Goal: Information Seeking & Learning: Understand process/instructions

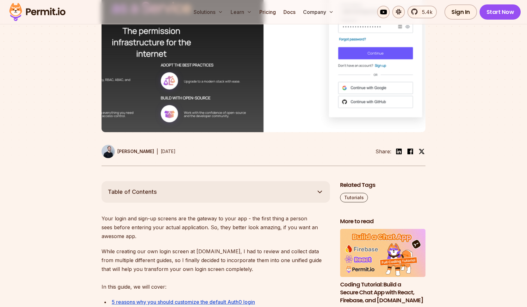
scroll to position [396, 0]
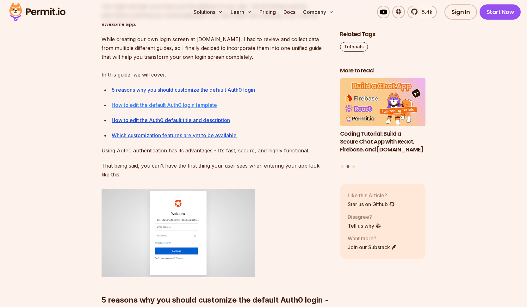
click at [197, 107] on link "How to edit the default Auth0 login template" at bounding box center [164, 105] width 105 height 6
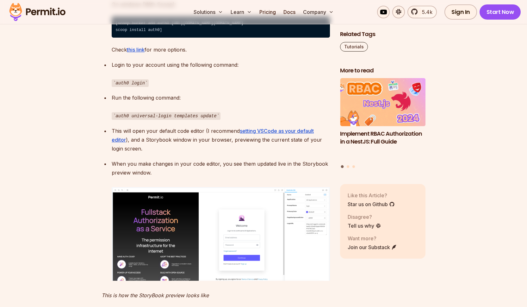
scroll to position [1793, 0]
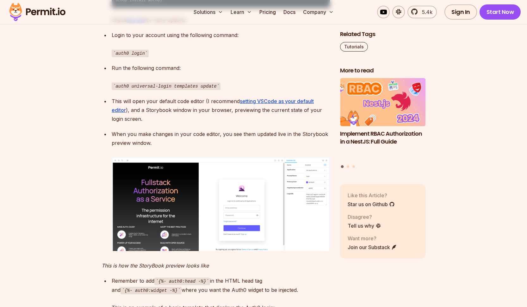
click at [221, 123] on p "This will open your default code editor (I recommend setting VSCode as your def…" at bounding box center [221, 110] width 218 height 27
click at [238, 123] on p "This will open your default code editor (I recommend setting VSCode as your def…" at bounding box center [221, 110] width 218 height 27
click at [251, 123] on p "This will open your default code editor (I recommend setting VSCode as your def…" at bounding box center [221, 110] width 218 height 27
click at [259, 123] on p "This will open your default code editor (I recommend setting VSCode as your def…" at bounding box center [221, 110] width 218 height 27
click at [282, 123] on p "This will open your default code editor (I recommend setting VSCode as your def…" at bounding box center [221, 110] width 218 height 27
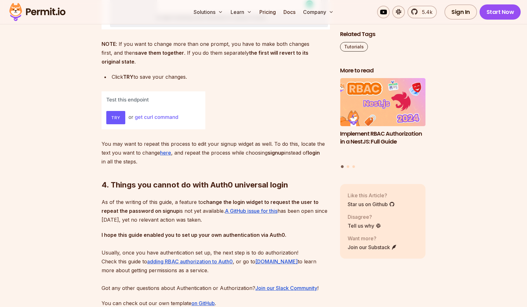
scroll to position [3328, 0]
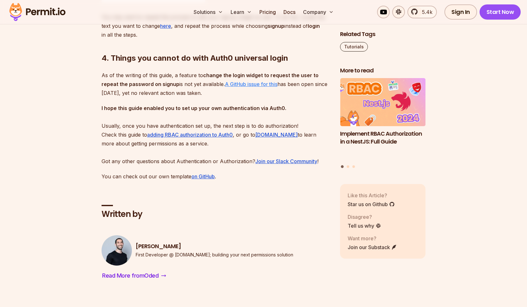
click at [252, 97] on p "As of the writing of this guide, a feature to change the login widget to reques…" at bounding box center [215, 84] width 228 height 27
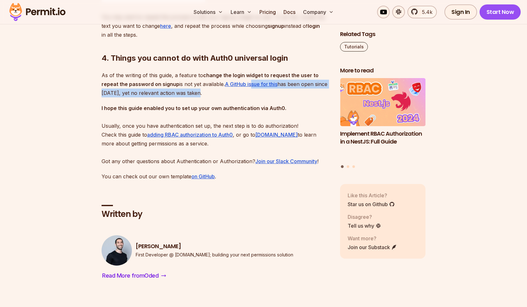
click at [254, 97] on p "As of the writing of this guide, a feature to change the login widget to reques…" at bounding box center [215, 84] width 228 height 27
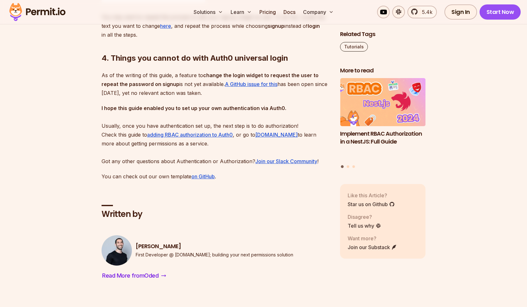
click at [269, 97] on p "As of the writing of this guide, a feature to change the login widget to reques…" at bounding box center [215, 84] width 228 height 27
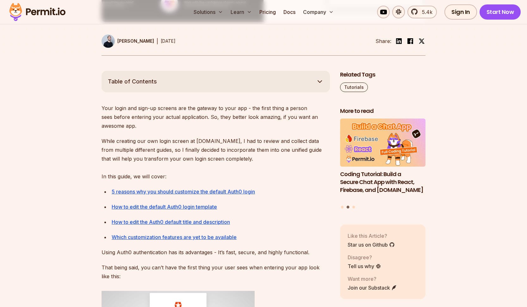
scroll to position [0, 0]
